Goal: Task Accomplishment & Management: Manage account settings

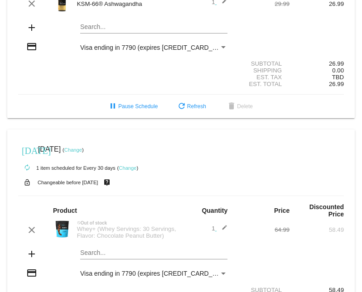
scroll to position [330, 0]
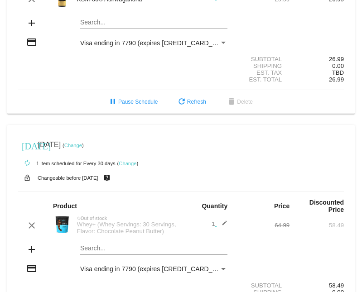
click at [88, 248] on mat-card "today Aug 27 2025 ( Change ) autorenew 1 item scheduled for Every 30 days ( Cha…" at bounding box center [180, 232] width 347 height 215
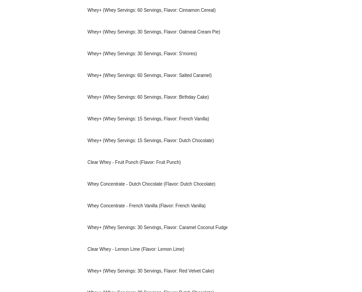
scroll to position [1059, 0]
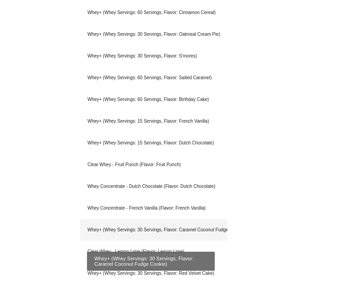
type input "whey"
click at [177, 230] on div "Whey+ (Whey Servings: 30 Servings, Flavor: Caramel Coconut Fudge Cookie)" at bounding box center [153, 230] width 147 height 22
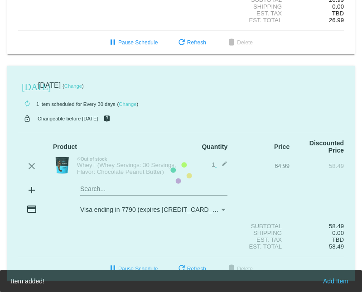
scroll to position [411, 0]
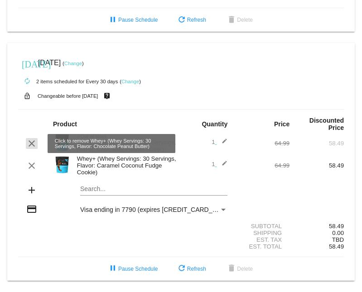
click at [31, 144] on mat-icon "clear" at bounding box center [31, 143] width 11 height 11
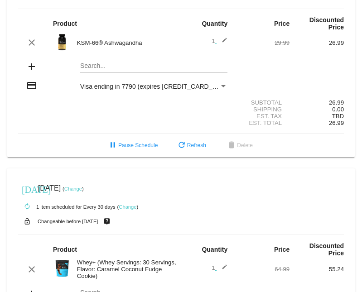
scroll to position [304, 0]
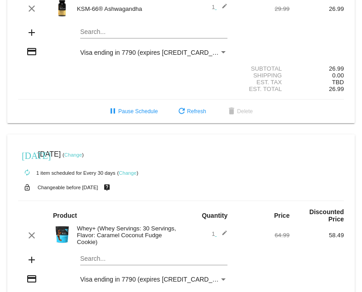
scroll to position [326, 0]
